Goal: Information Seeking & Learning: Learn about a topic

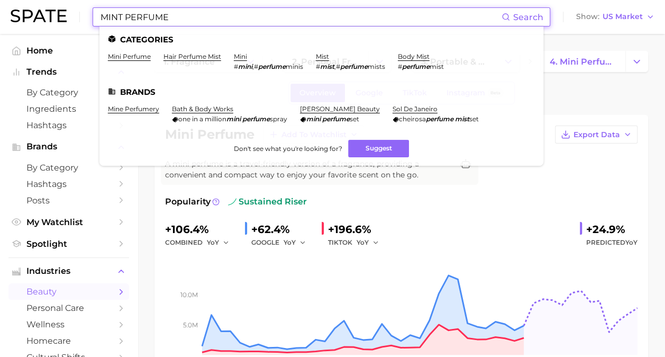
drag, startPoint x: 248, startPoint y: 21, endPoint x: 67, endPoint y: -11, distance: 183.2
click at [67, 0] on html "MINT PERFUME Search Categories mini perfume hair perfume mist mini # mini , # p…" at bounding box center [332, 178] width 665 height 357
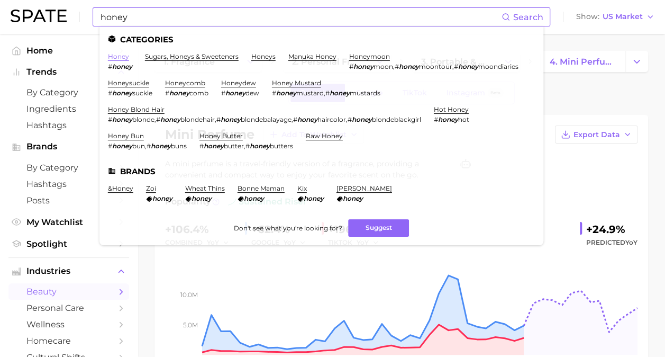
click at [125, 56] on link "honey" at bounding box center [118, 56] width 21 height 8
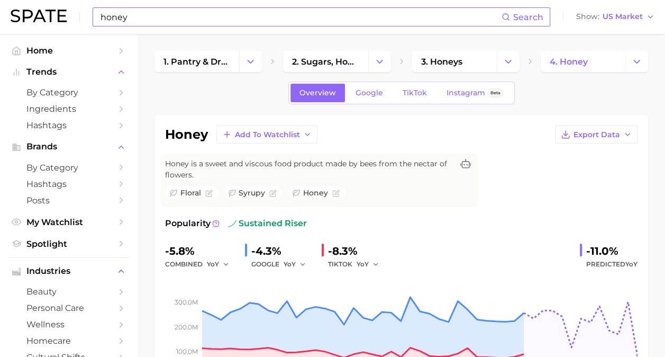
click at [156, 16] on input "honey" at bounding box center [300, 17] width 402 height 18
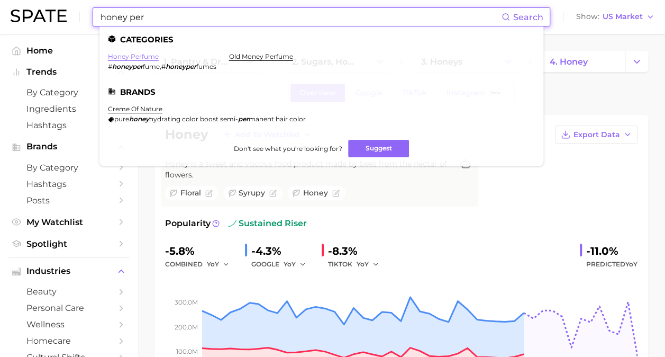
click at [132, 58] on link "honey perfume" at bounding box center [133, 56] width 51 height 8
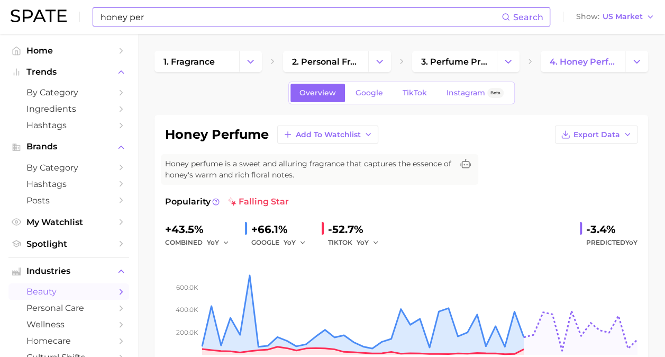
click at [223, 18] on input "honey per" at bounding box center [300, 17] width 402 height 18
type input "h"
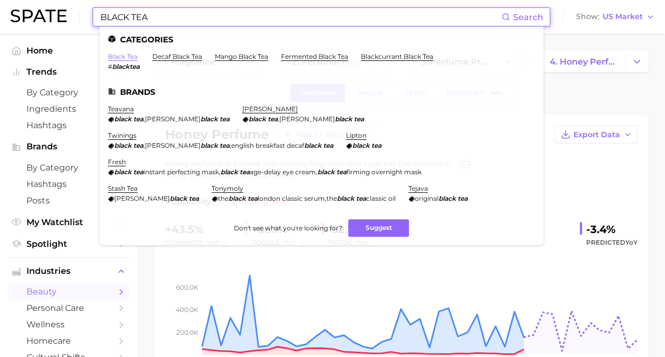
click at [127, 55] on link "black tea" at bounding box center [123, 56] width 30 height 8
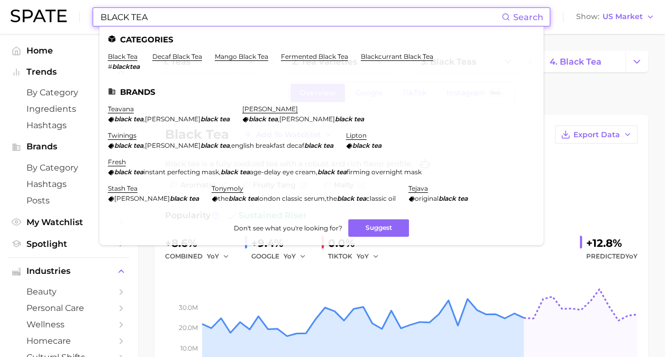
click at [199, 13] on input "BLACK TEA" at bounding box center [300, 17] width 402 height 18
click at [130, 55] on link "black tea" at bounding box center [123, 56] width 30 height 8
click at [202, 11] on input "BLACK TEA" at bounding box center [300, 17] width 402 height 18
click at [164, 281] on div "black tea Add to Watchlist Export Data Black tea is a fully oxidized tea with a…" at bounding box center [401, 260] width 494 height 290
click at [221, 19] on input "BLACK TEA" at bounding box center [300, 17] width 402 height 18
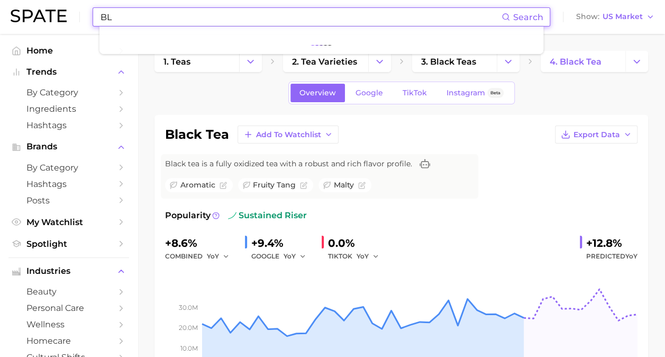
type input "B"
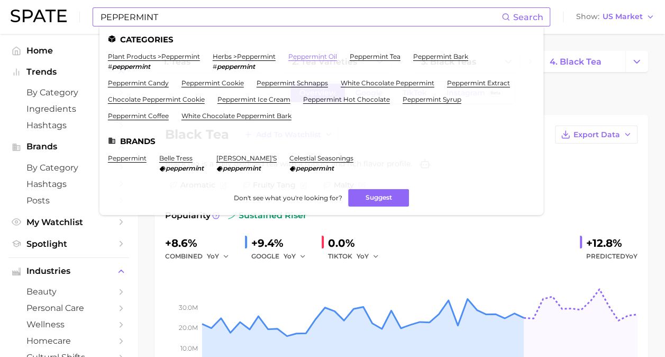
click at [330, 55] on link "peppermint oil" at bounding box center [312, 56] width 49 height 8
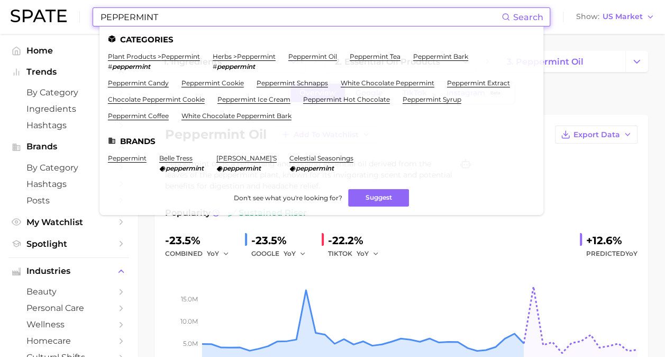
click at [207, 15] on input "PEPPERMINT" at bounding box center [300, 17] width 402 height 18
click at [237, 58] on link "herbs > peppermint" at bounding box center [244, 56] width 63 height 8
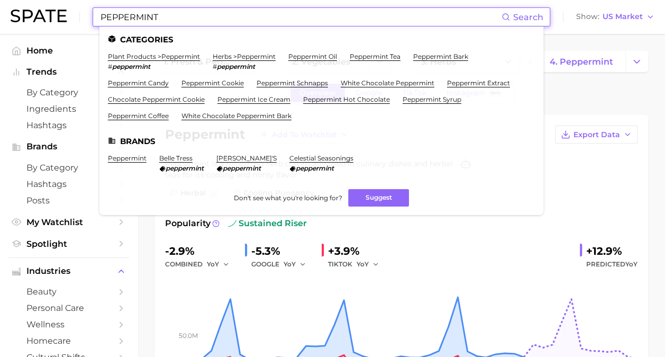
click at [271, 11] on input "PEPPERMINT" at bounding box center [300, 17] width 402 height 18
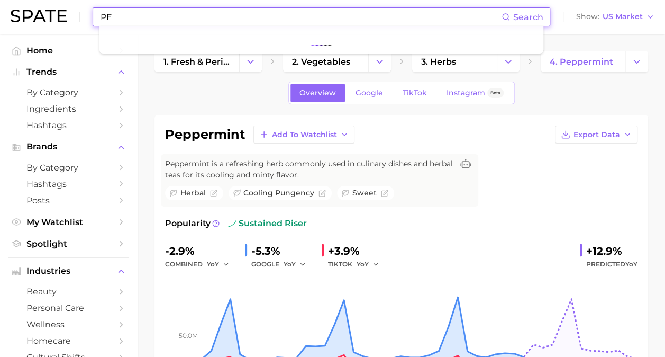
type input "P"
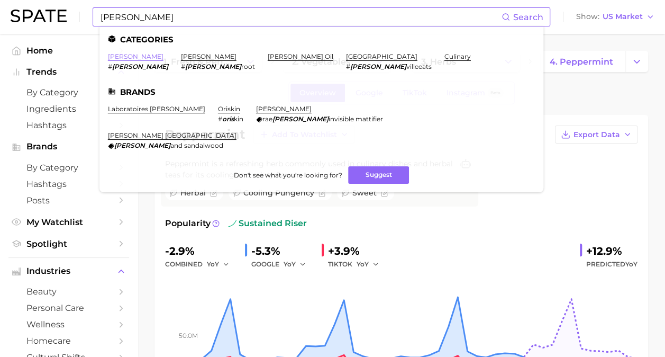
click at [116, 56] on link "[PERSON_NAME]" at bounding box center [136, 56] width 56 height 8
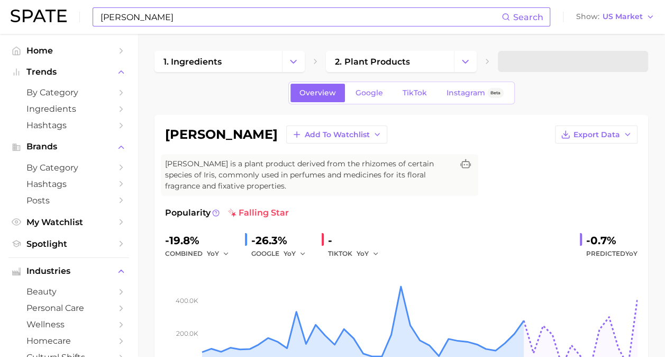
click at [186, 18] on input "[PERSON_NAME]" at bounding box center [300, 17] width 402 height 18
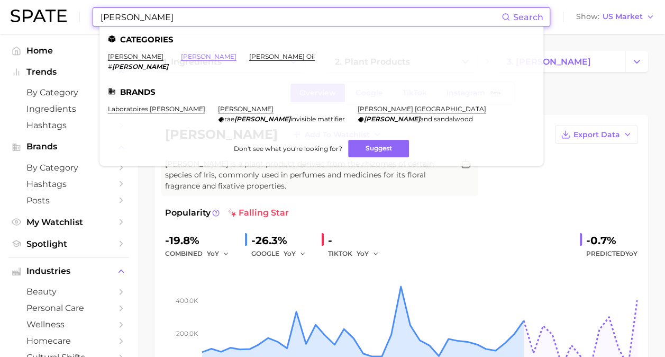
click at [181, 55] on link "[PERSON_NAME]" at bounding box center [209, 56] width 56 height 8
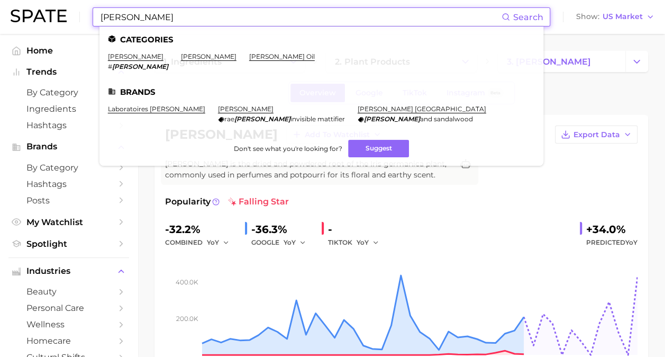
click at [150, 8] on input "[PERSON_NAME]" at bounding box center [300, 17] width 402 height 18
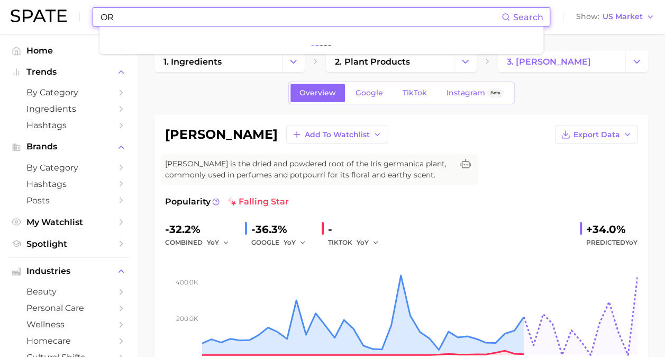
type input "O"
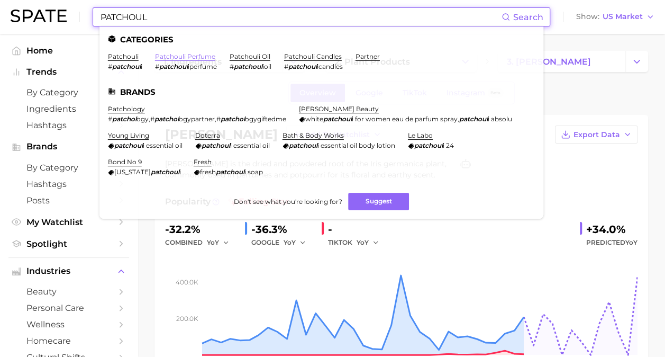
type input "PATCHOUL"
click at [197, 55] on link "patchouli perfume" at bounding box center [185, 56] width 60 height 8
